Goal: Task Accomplishment & Management: Complete application form

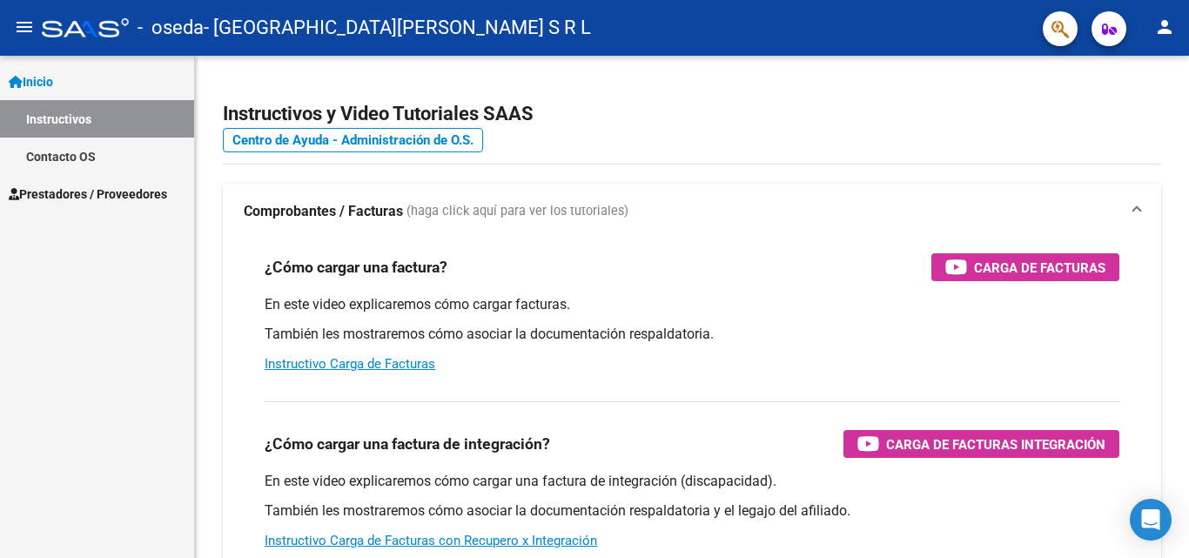
click at [111, 183] on link "Prestadores / Proveedores" at bounding box center [97, 193] width 194 height 37
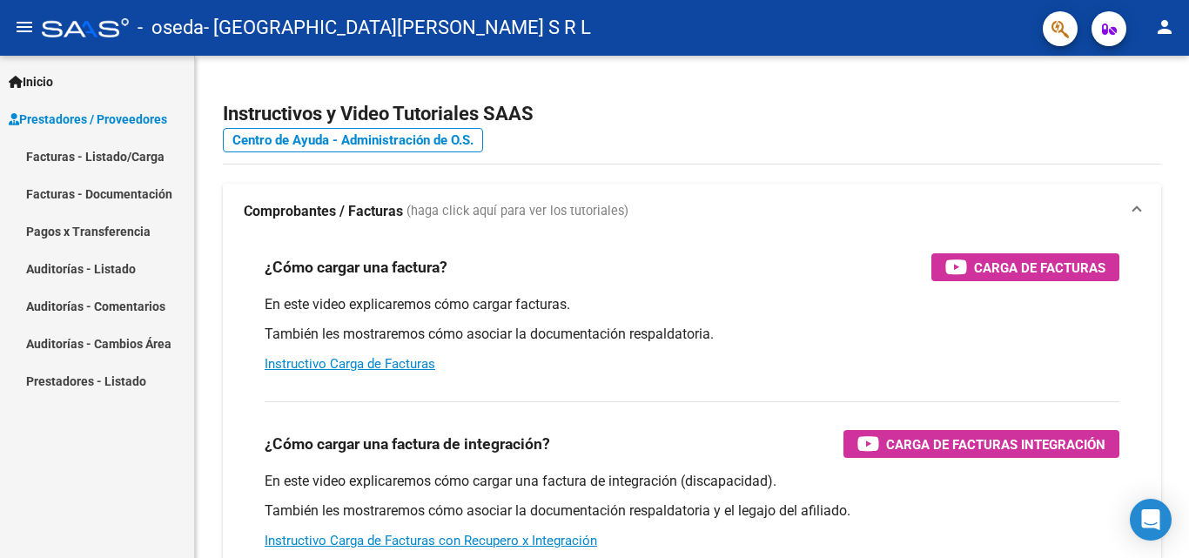
drag, startPoint x: 106, startPoint y: 153, endPoint x: 158, endPoint y: 151, distance: 52.2
click at [109, 151] on link "Facturas - Listado/Carga" at bounding box center [97, 156] width 194 height 37
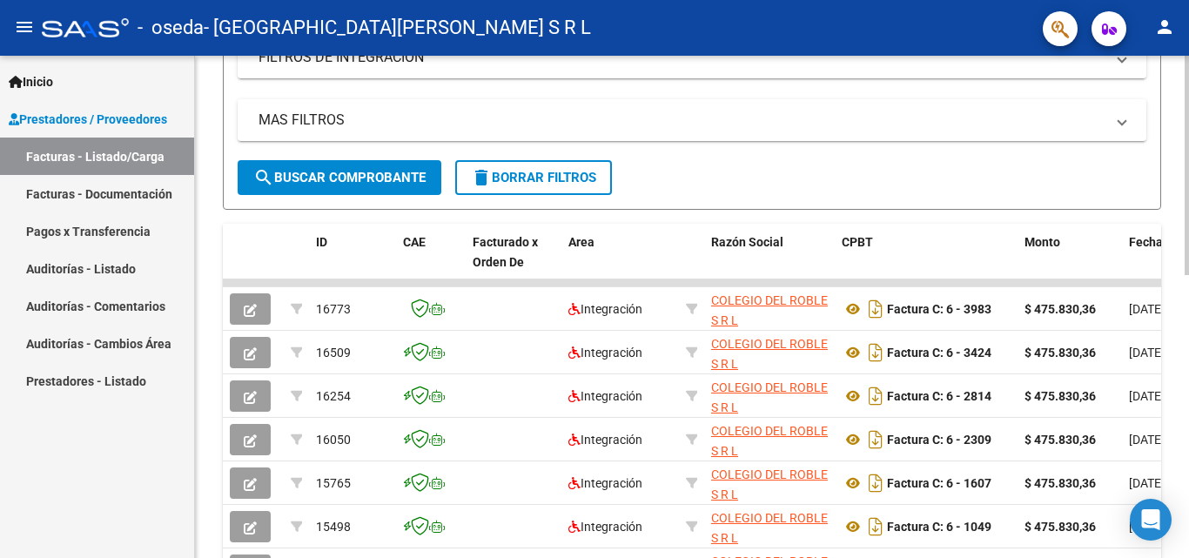
scroll to position [14, 0]
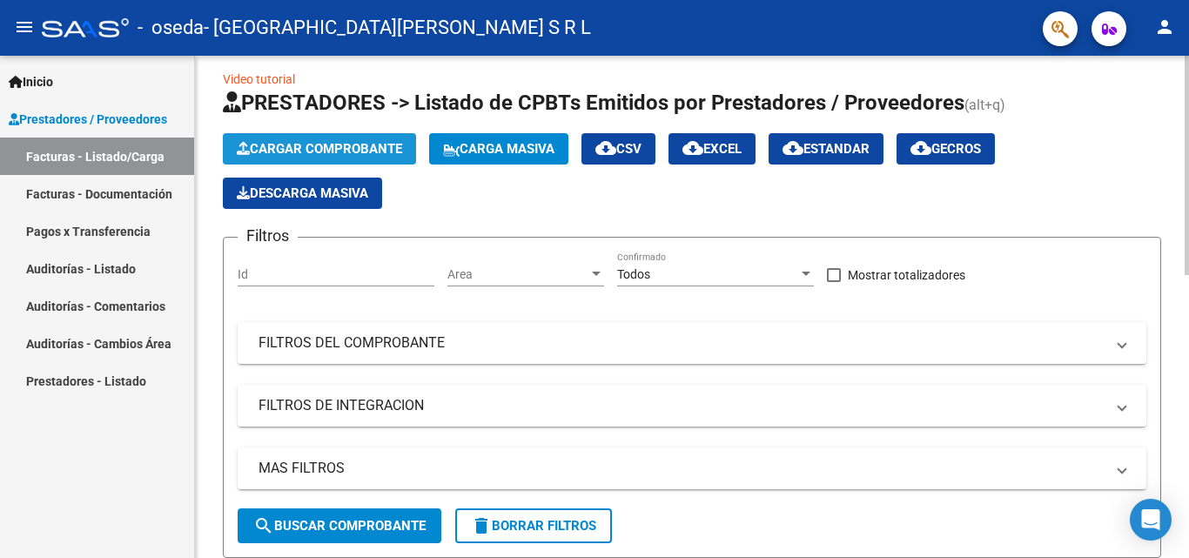
click at [332, 145] on span "Cargar Comprobante" at bounding box center [319, 149] width 165 height 16
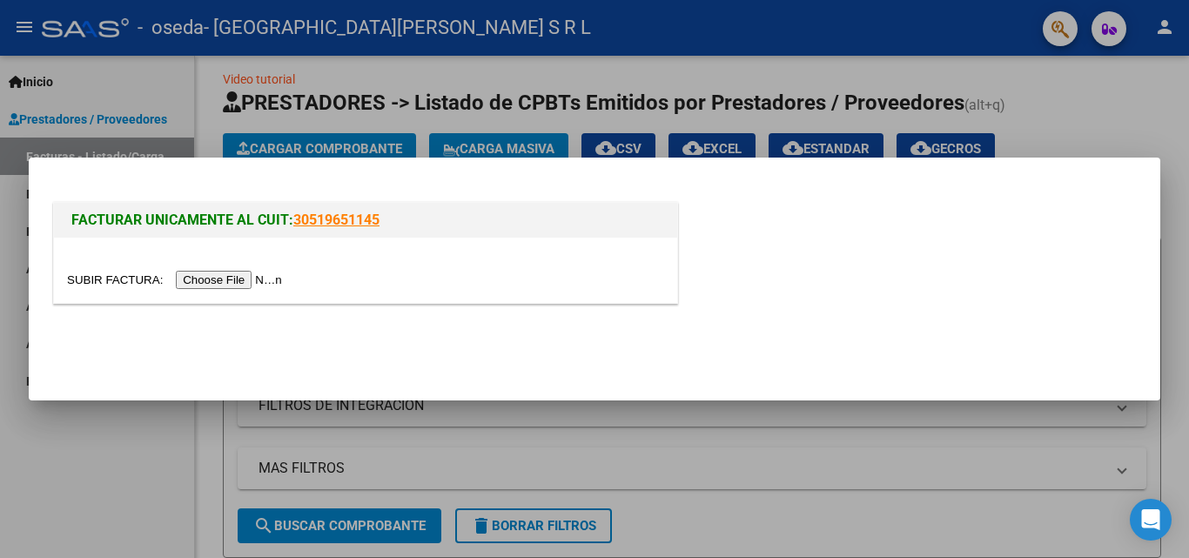
click at [178, 288] on input "file" at bounding box center [177, 280] width 220 height 18
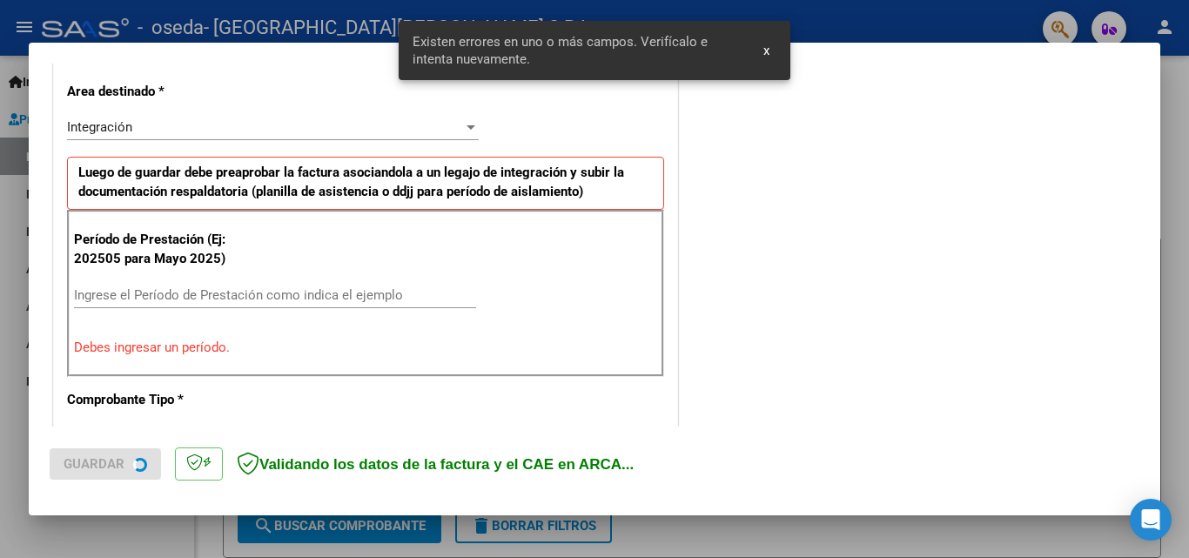
scroll to position [426, 0]
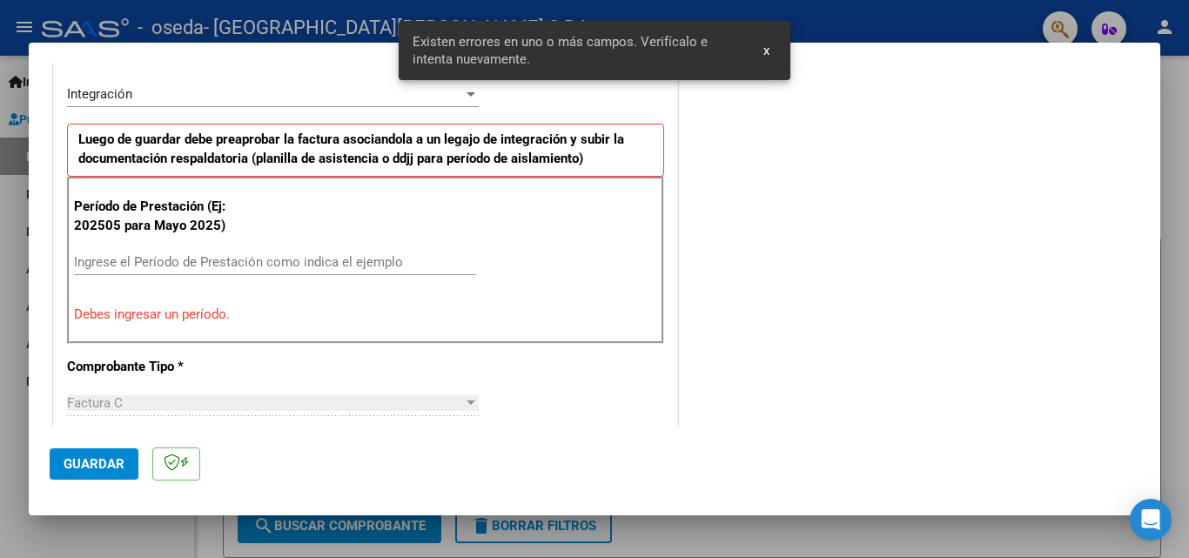
click at [163, 254] on input "Ingrese el Período de Prestación como indica el ejemplo" at bounding box center [275, 262] width 402 height 16
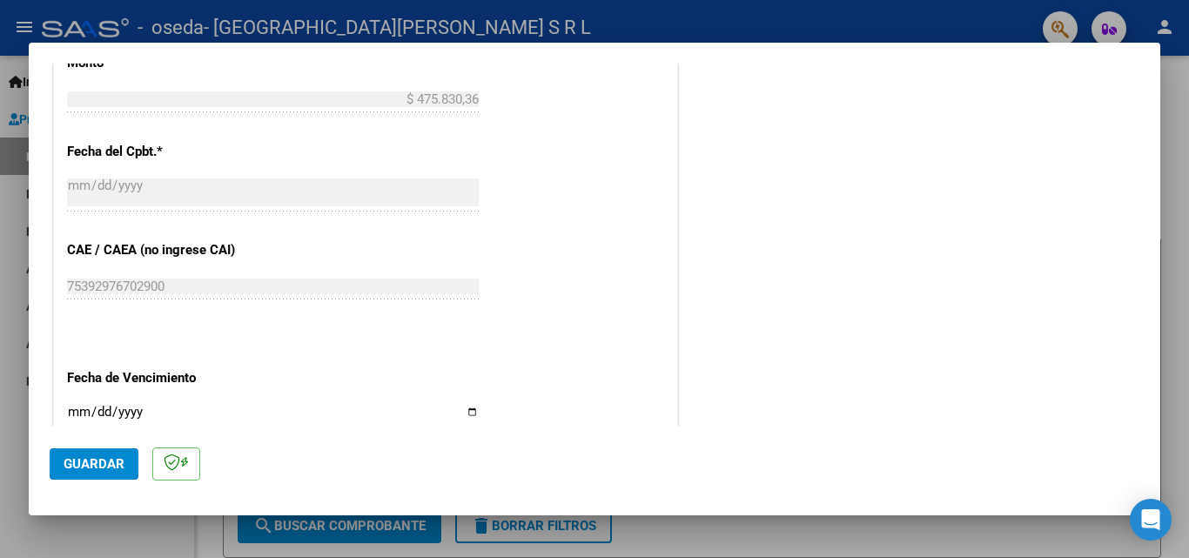
scroll to position [1122, 0]
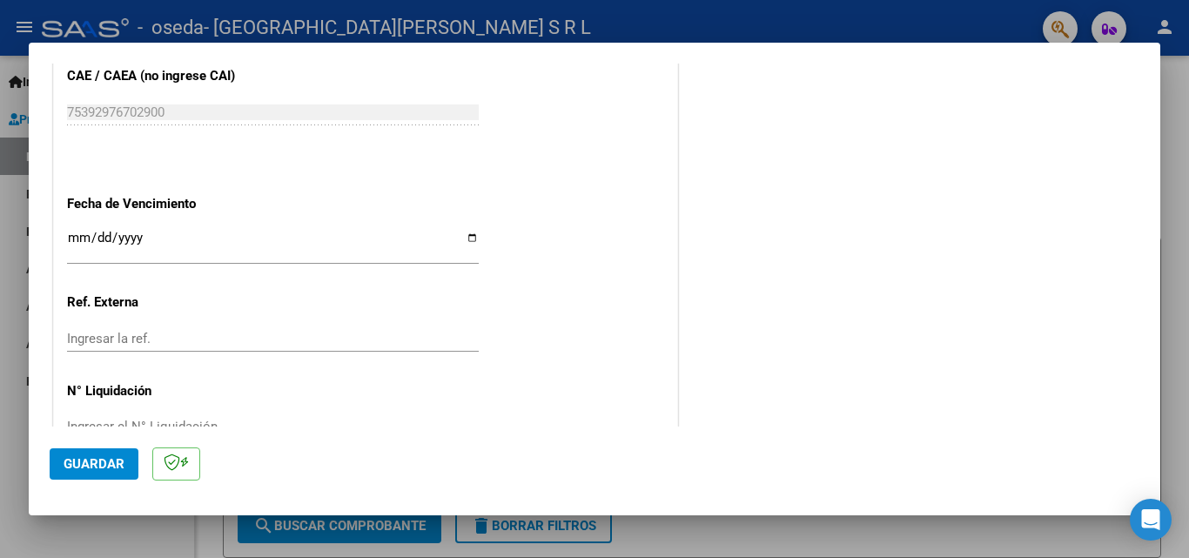
type input "202509"
click at [87, 459] on span "Guardar" at bounding box center [94, 464] width 61 height 16
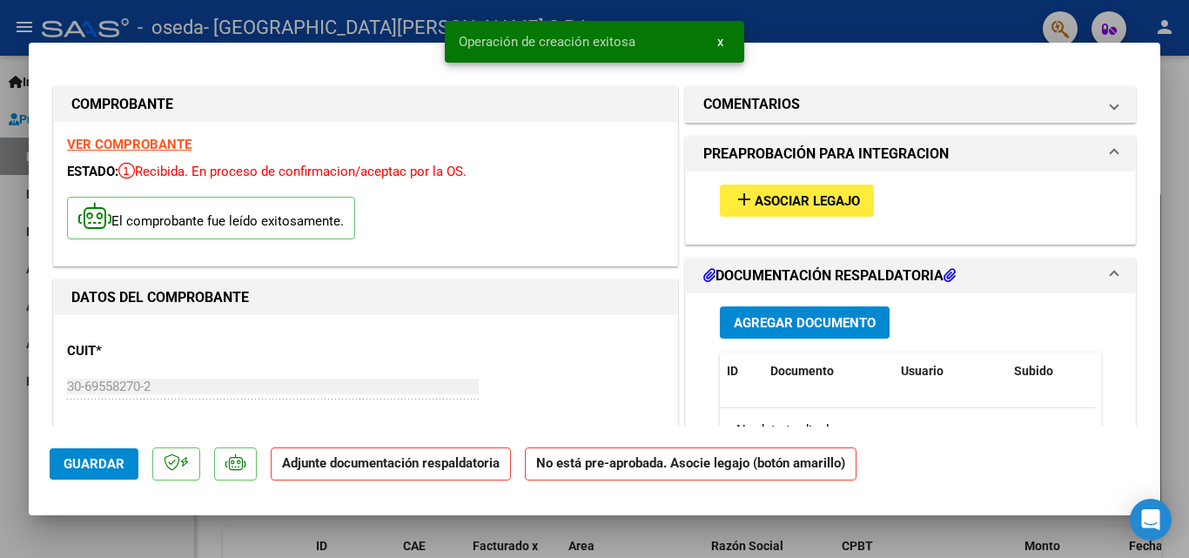
click at [775, 202] on span "Asociar Legajo" at bounding box center [807, 201] width 105 height 16
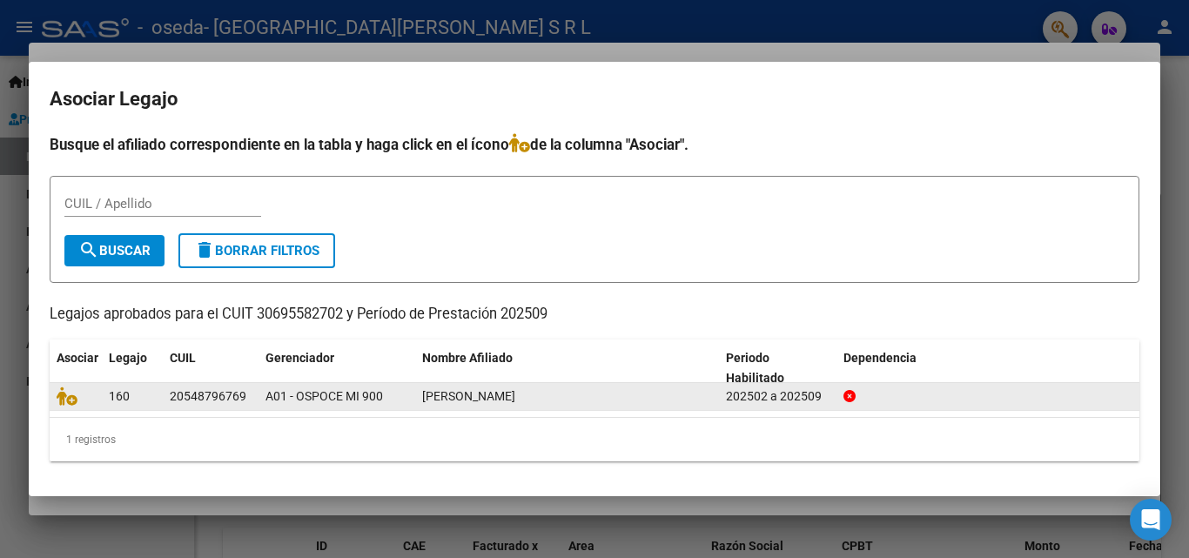
click at [580, 403] on div "[PERSON_NAME]" at bounding box center [567, 396] width 290 height 20
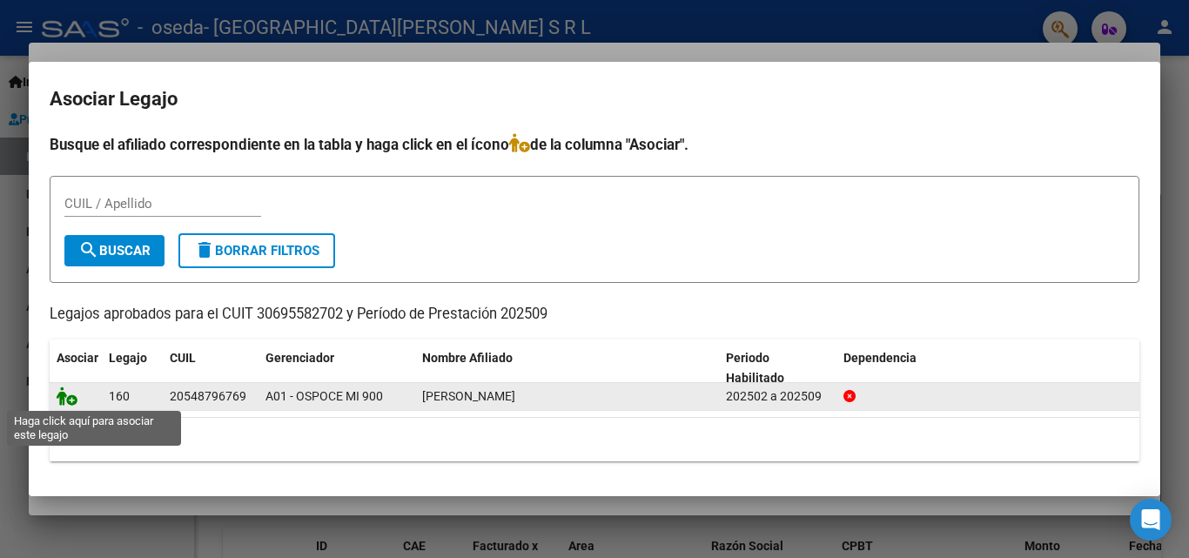
click at [71, 398] on icon at bounding box center [67, 395] width 21 height 19
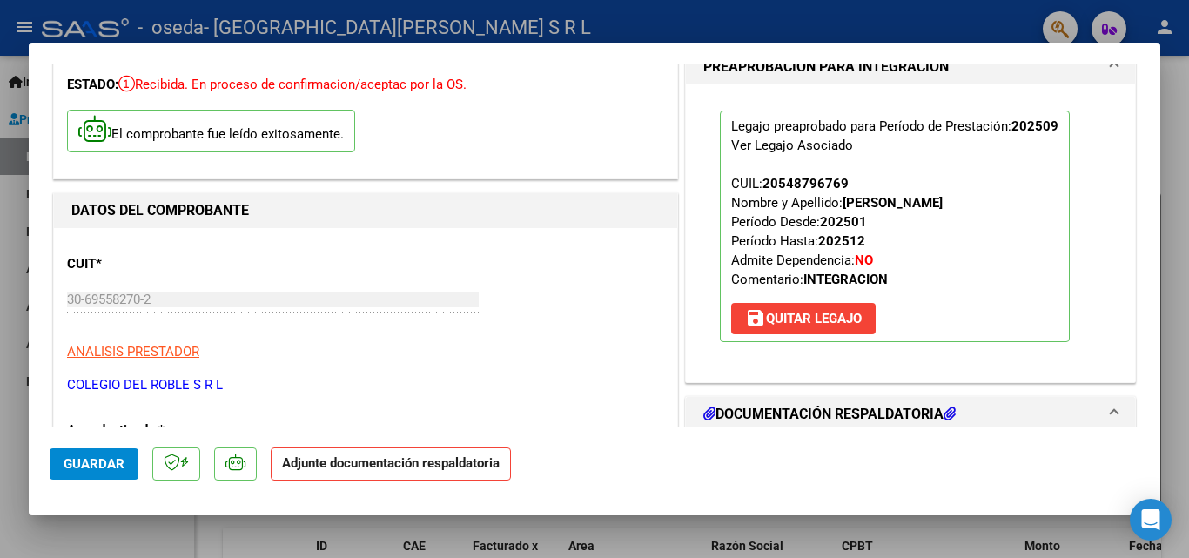
scroll to position [174, 0]
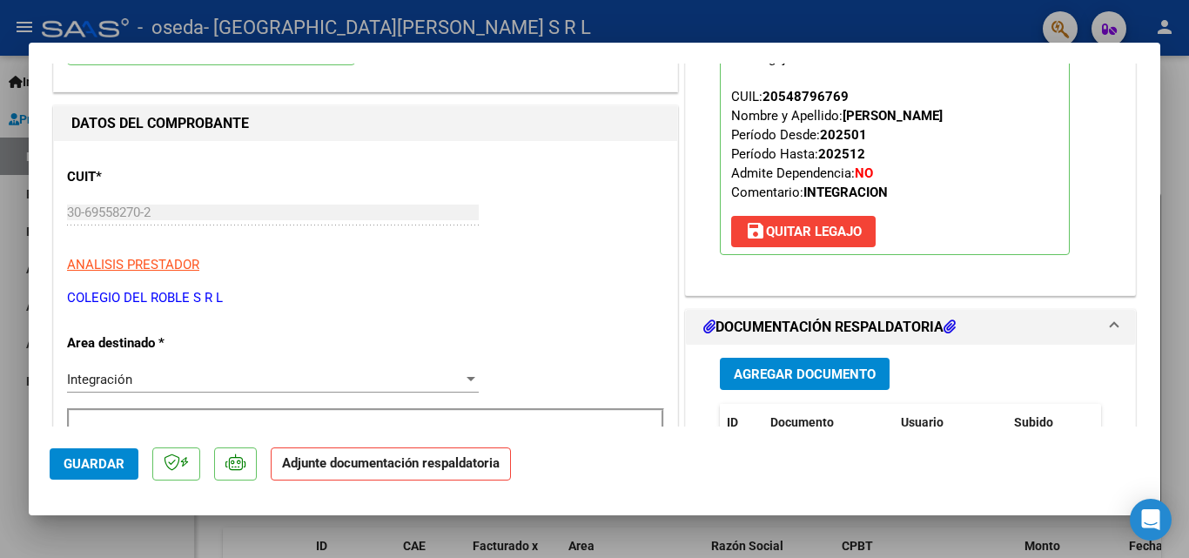
click at [803, 215] on p "Legajo preaprobado para Período de Prestación: 202509 Ver Legajo Asociado CUIL:…" at bounding box center [895, 138] width 350 height 231
click at [808, 227] on span "save [PERSON_NAME]" at bounding box center [803, 232] width 117 height 16
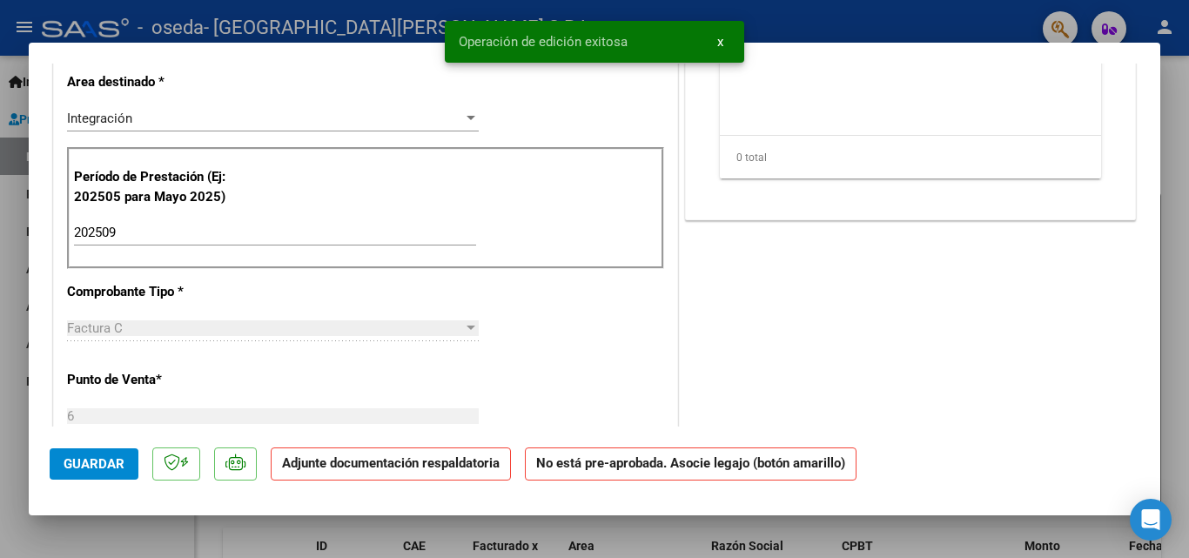
scroll to position [0, 0]
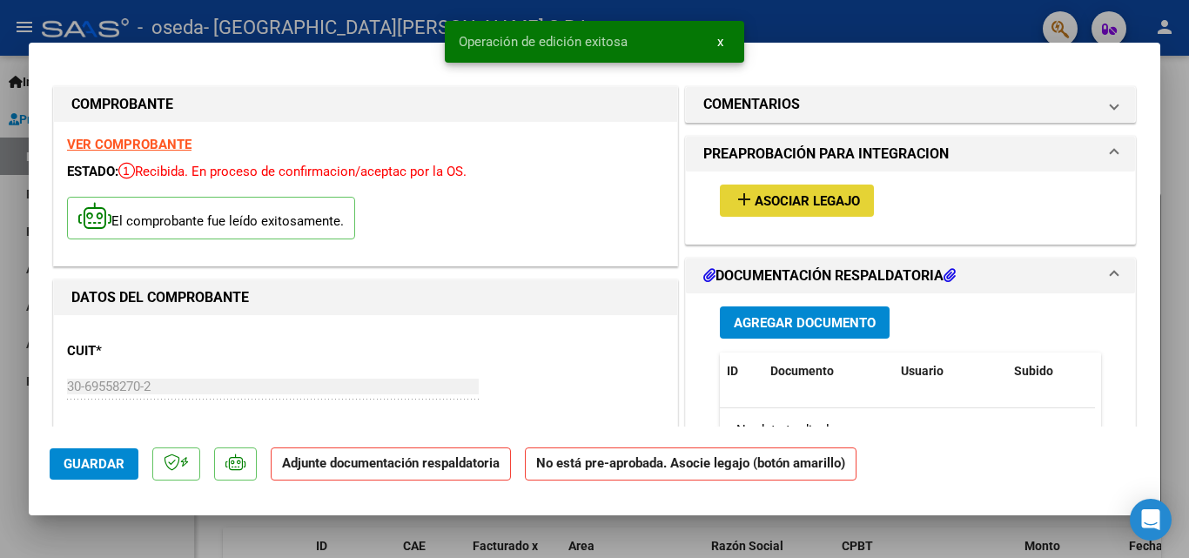
click at [815, 203] on span "Asociar Legajo" at bounding box center [807, 201] width 105 height 16
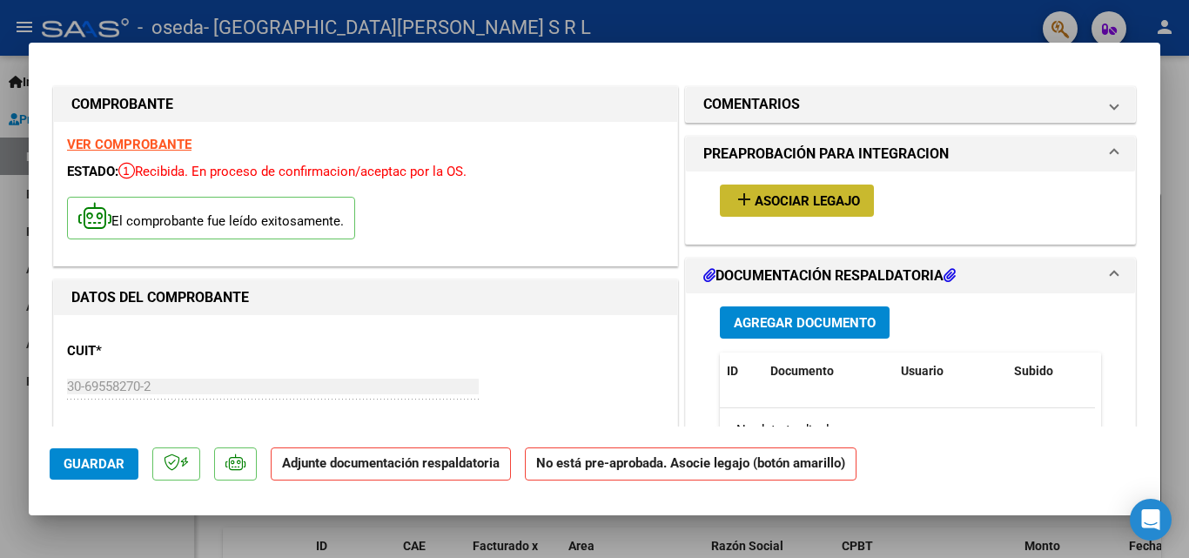
click at [835, 198] on span "Asociar Legajo" at bounding box center [807, 201] width 105 height 16
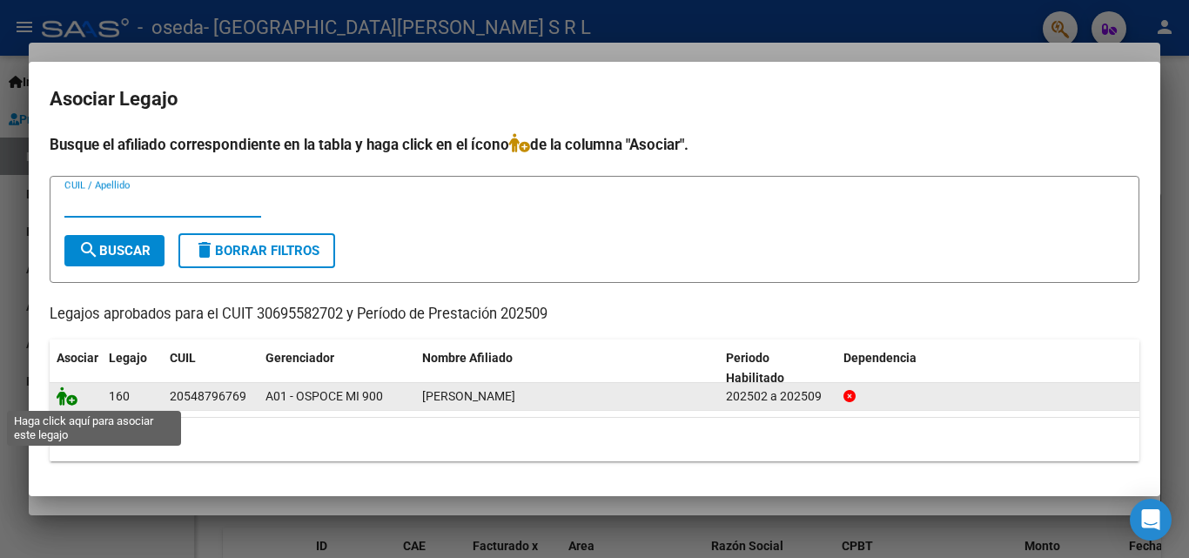
click at [69, 402] on icon at bounding box center [67, 395] width 21 height 19
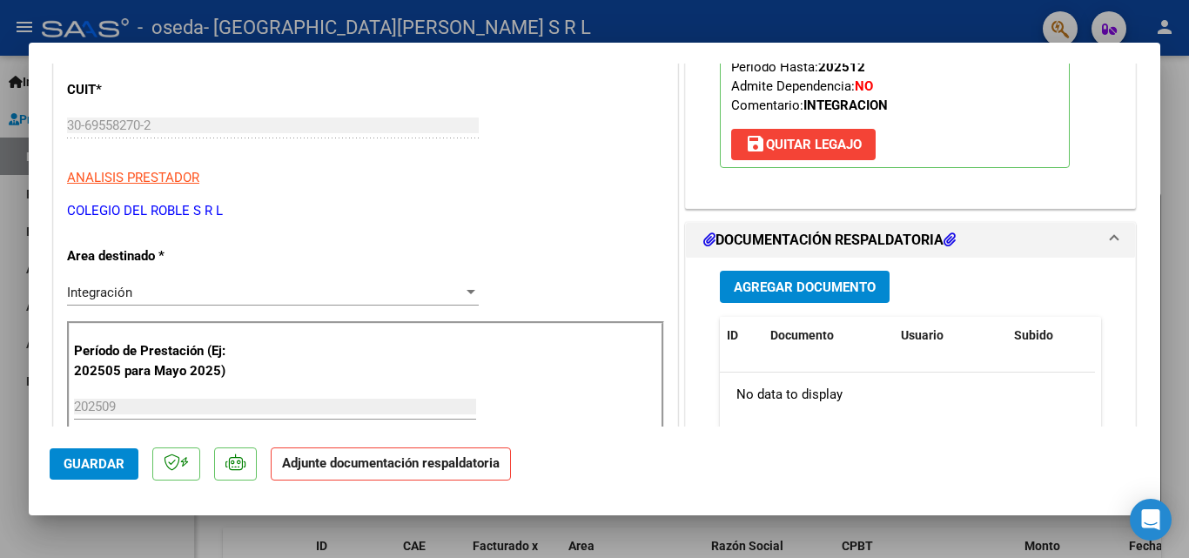
scroll to position [348, 0]
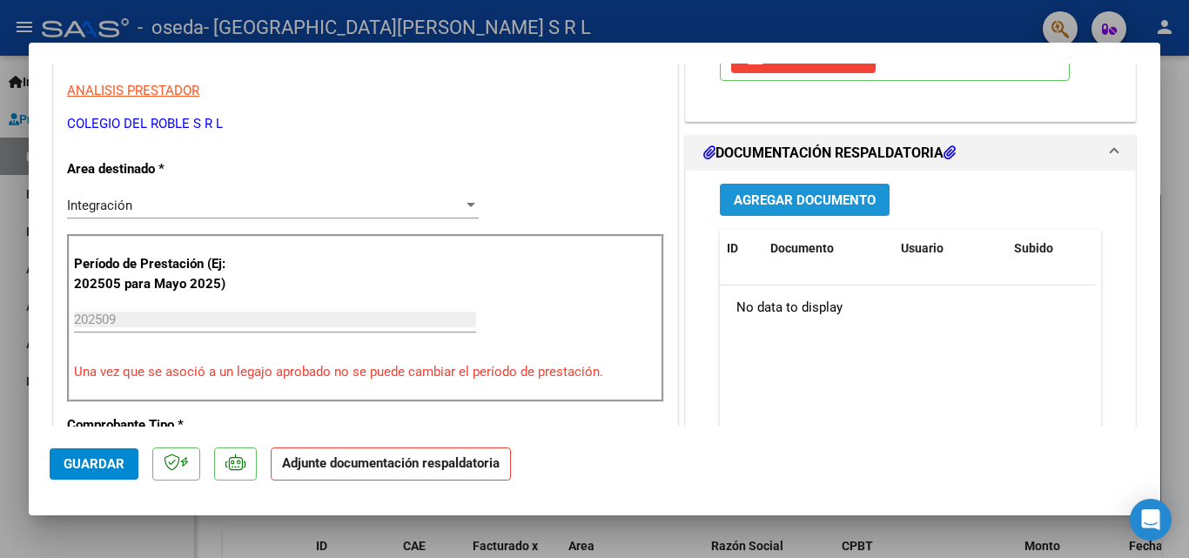
click at [826, 198] on span "Agregar Documento" at bounding box center [805, 200] width 142 height 16
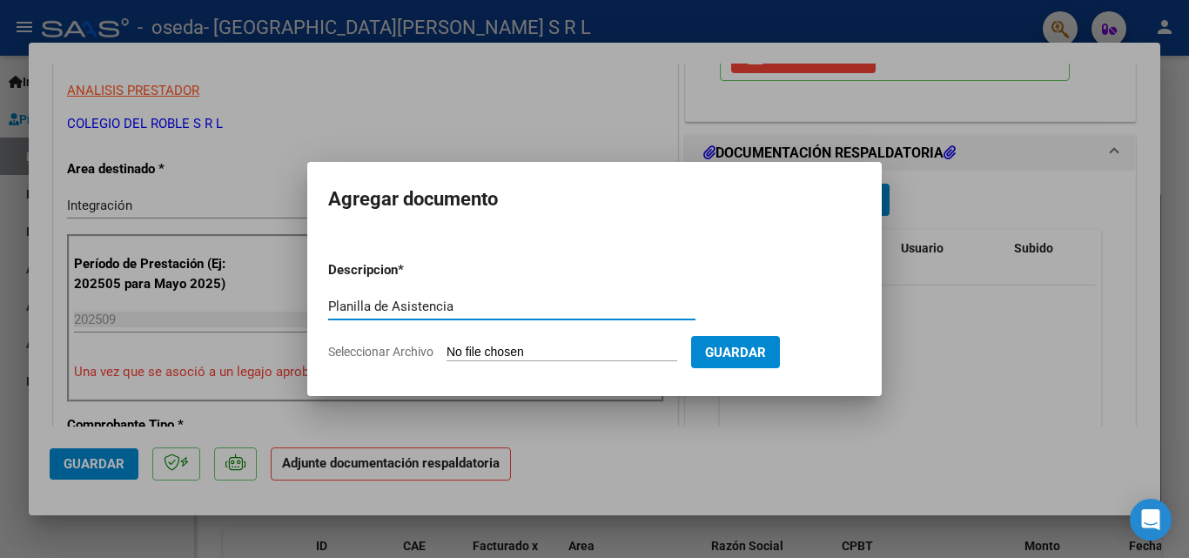
type input "Planilla de Asistencia"
click at [486, 352] on input "Seleccionar Archivo" at bounding box center [561, 353] width 231 height 17
type input "C:\fakepath\[PERSON_NAME].pdf"
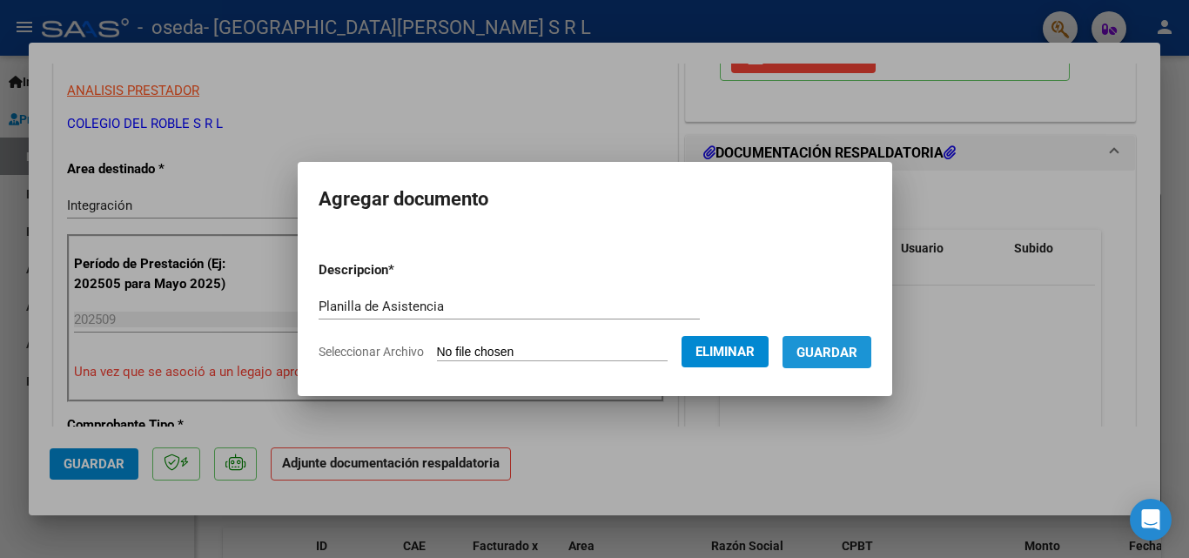
click at [838, 356] on span "Guardar" at bounding box center [826, 353] width 61 height 16
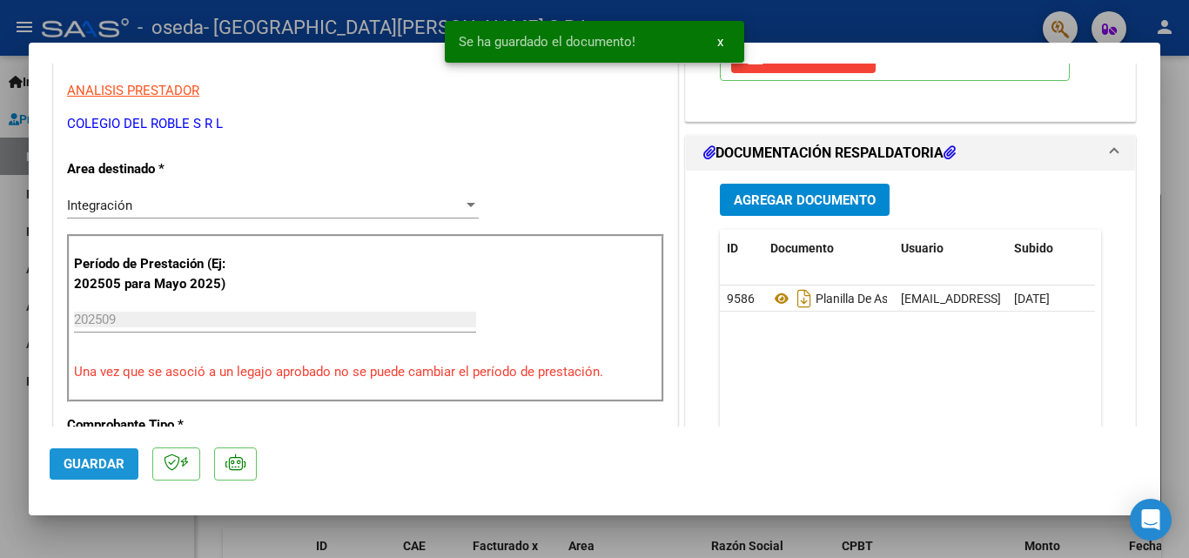
click at [107, 458] on span "Guardar" at bounding box center [94, 464] width 61 height 16
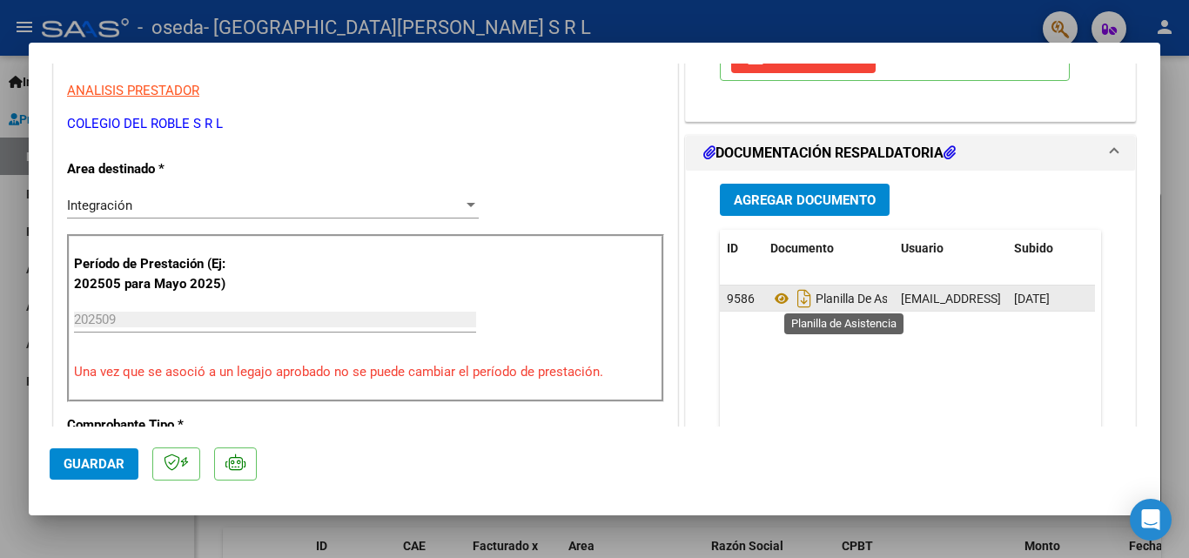
scroll to position [435, 0]
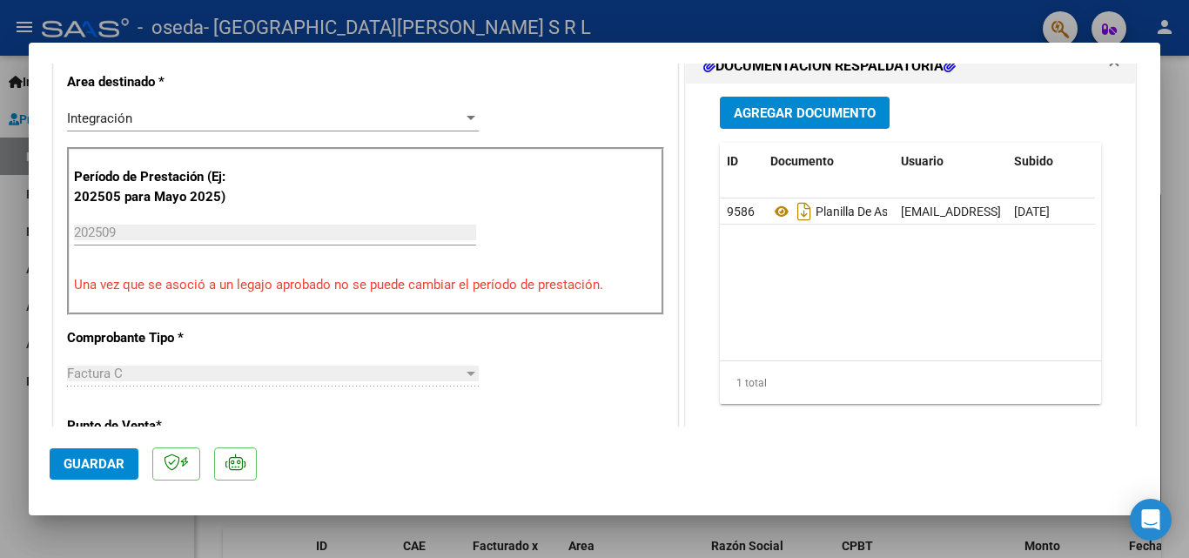
click at [100, 471] on span "Guardar" at bounding box center [94, 464] width 61 height 16
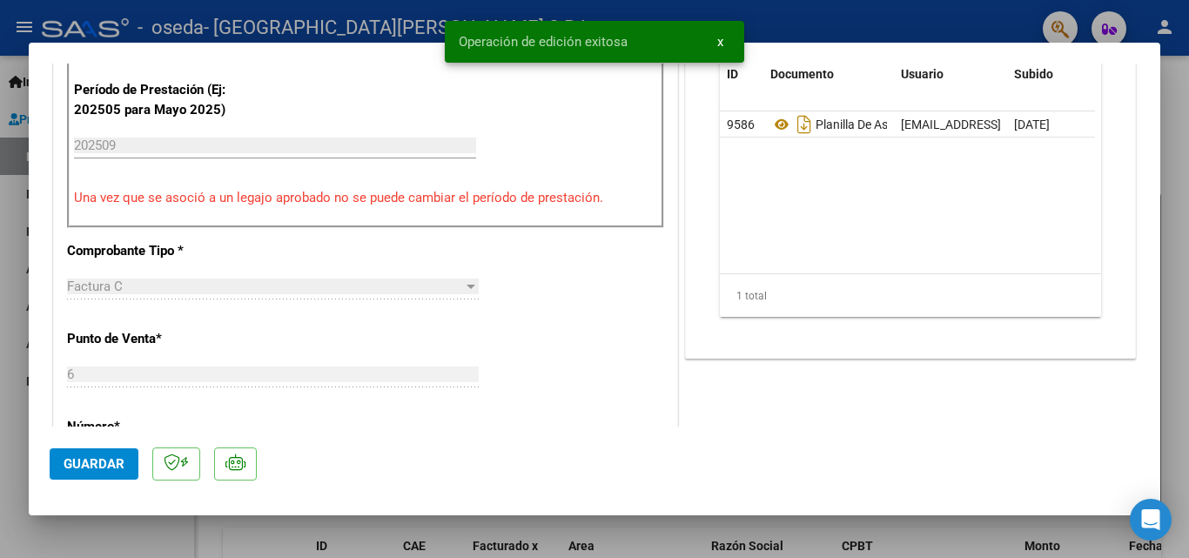
scroll to position [174, 0]
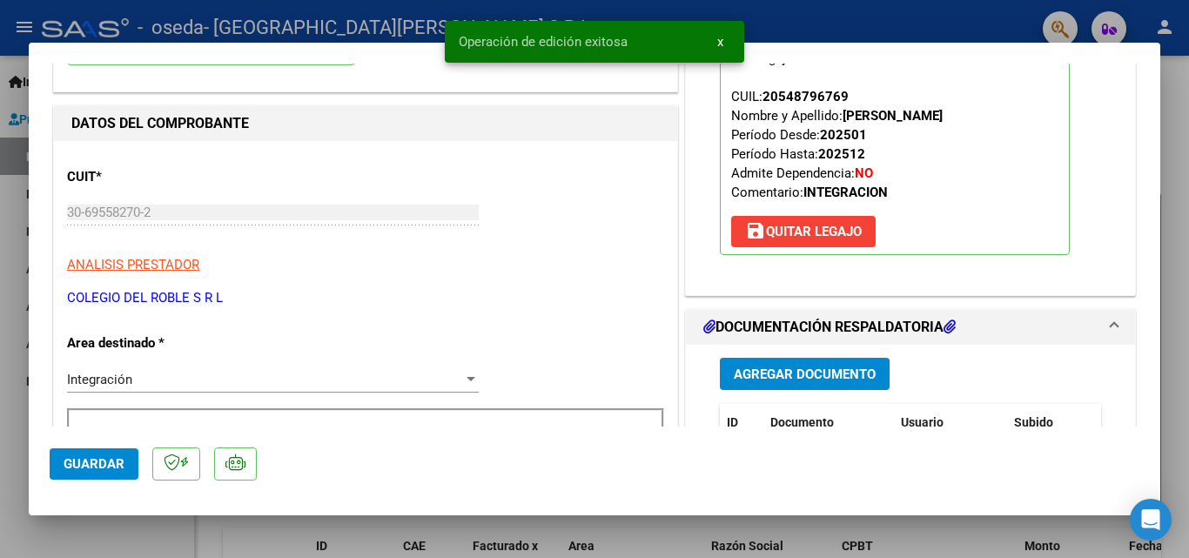
click at [77, 470] on span "Guardar" at bounding box center [94, 464] width 61 height 16
